Goal: Communication & Community: Ask a question

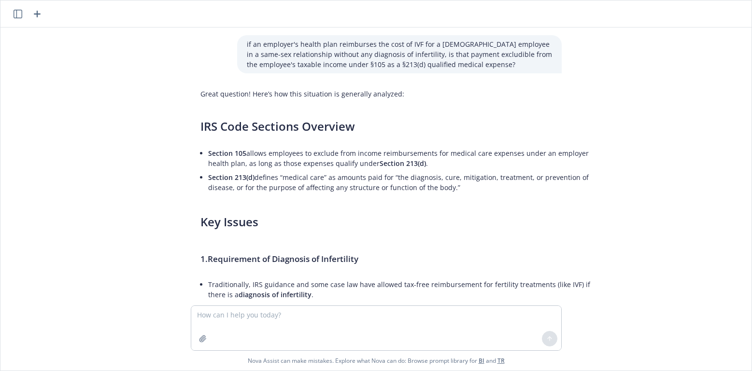
scroll to position [1132, 0]
